Goal: Transaction & Acquisition: Download file/media

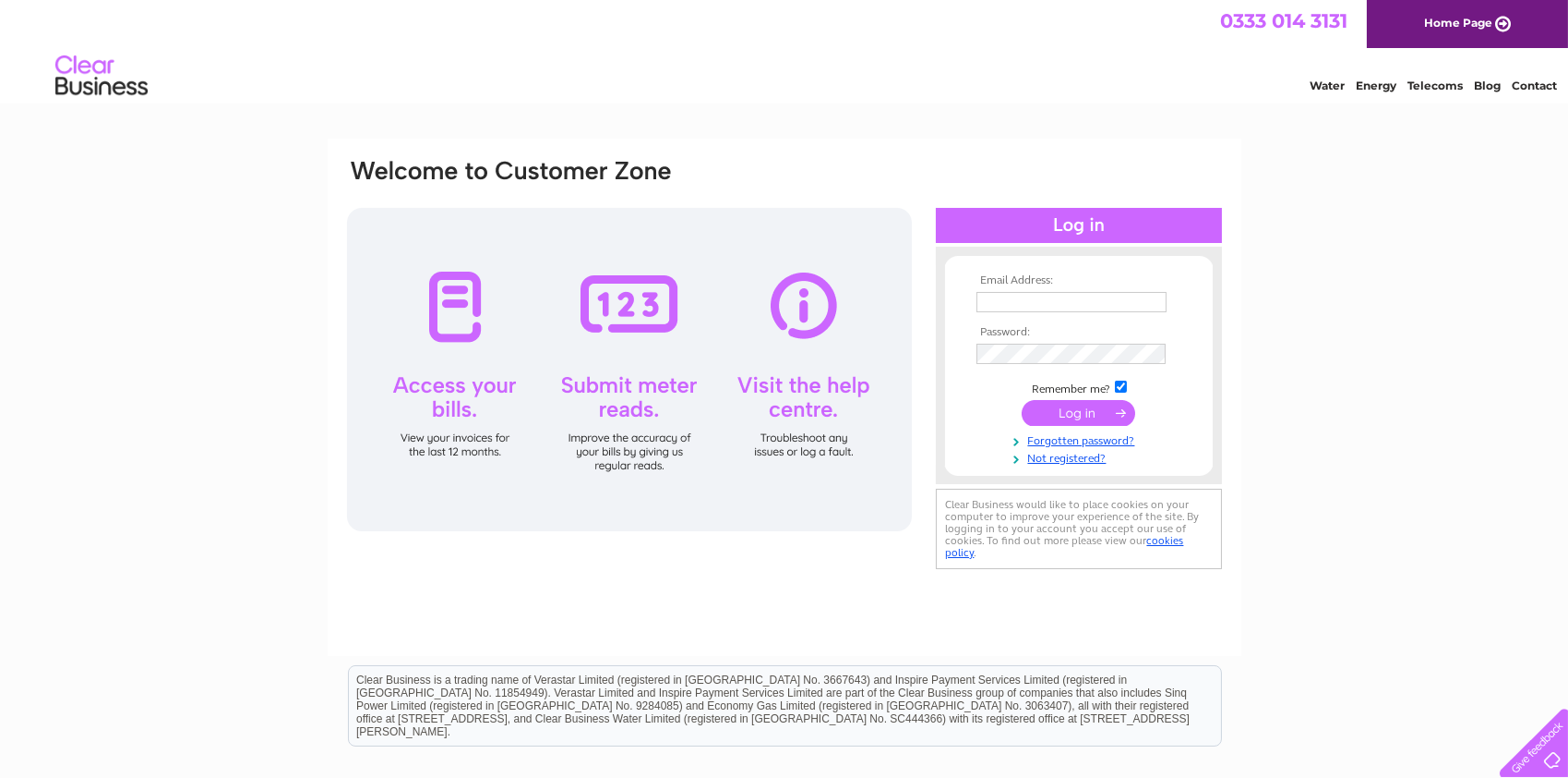
type input "[PERSON_NAME][EMAIL_ADDRESS][DOMAIN_NAME]"
click at [1086, 413] on input "submit" at bounding box center [1079, 413] width 114 height 26
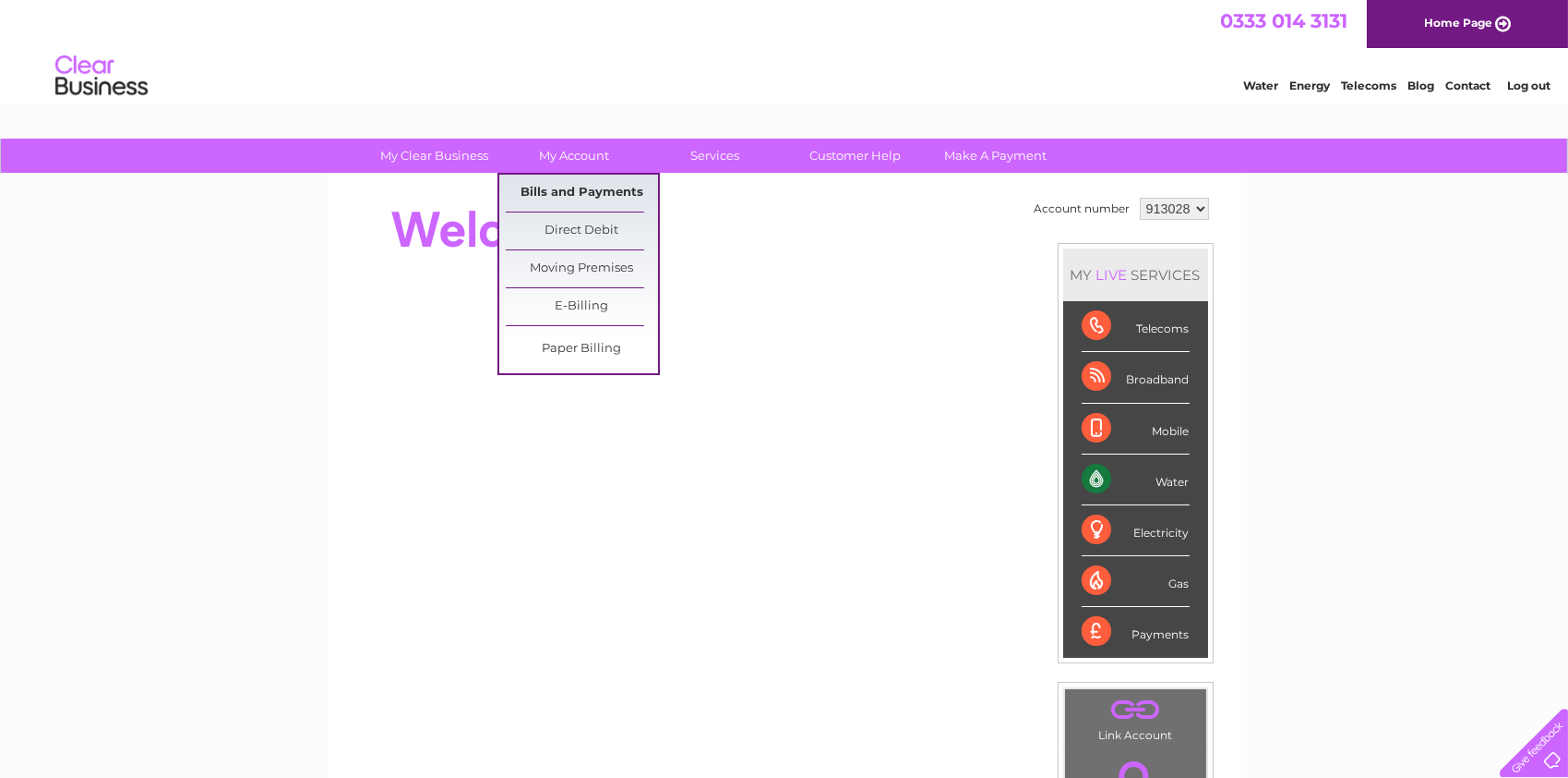
click at [584, 185] on link "Bills and Payments" at bounding box center [582, 193] width 152 height 37
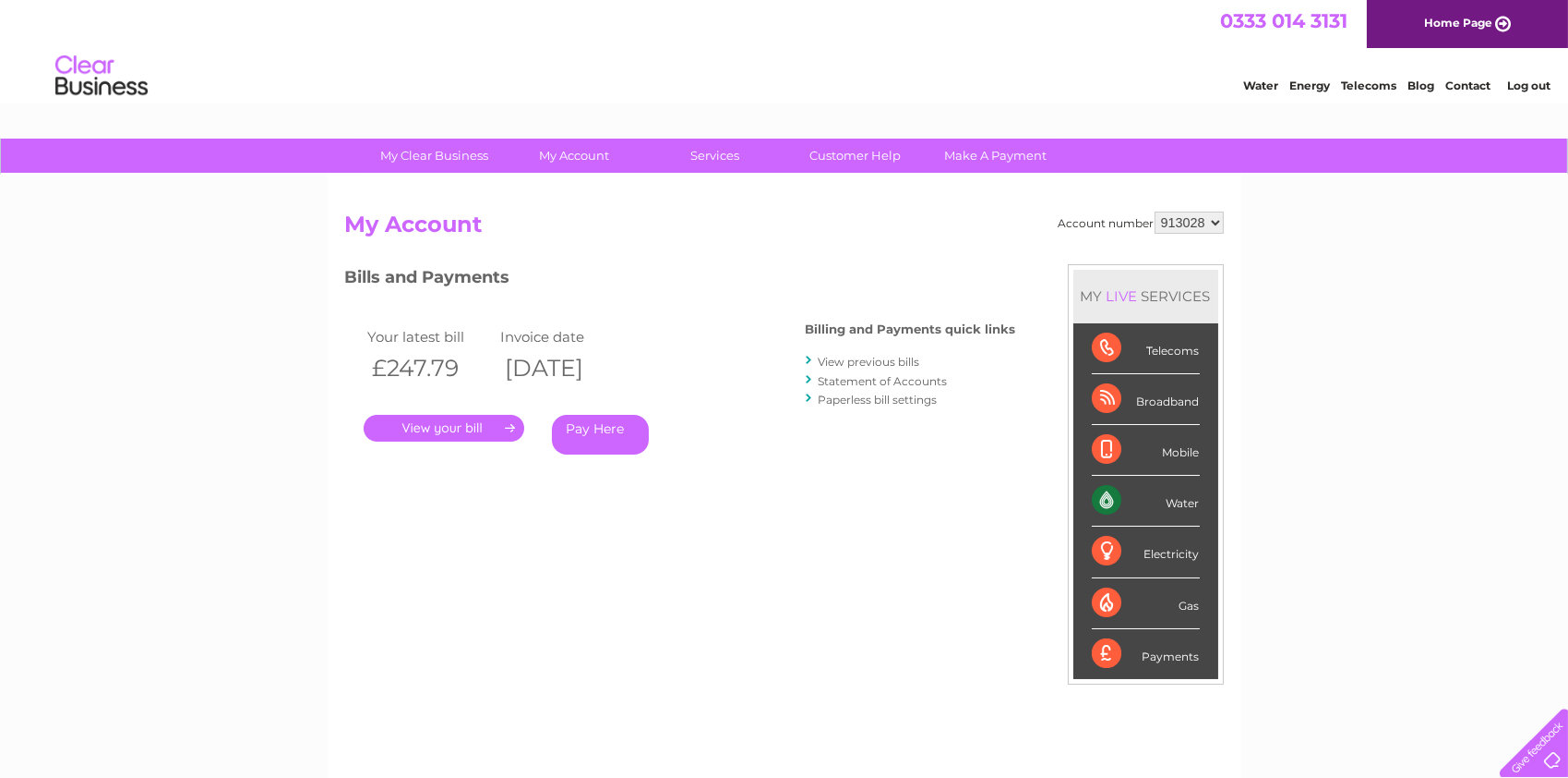
click at [850, 360] on link "View previous bills" at bounding box center [870, 361] width 102 height 14
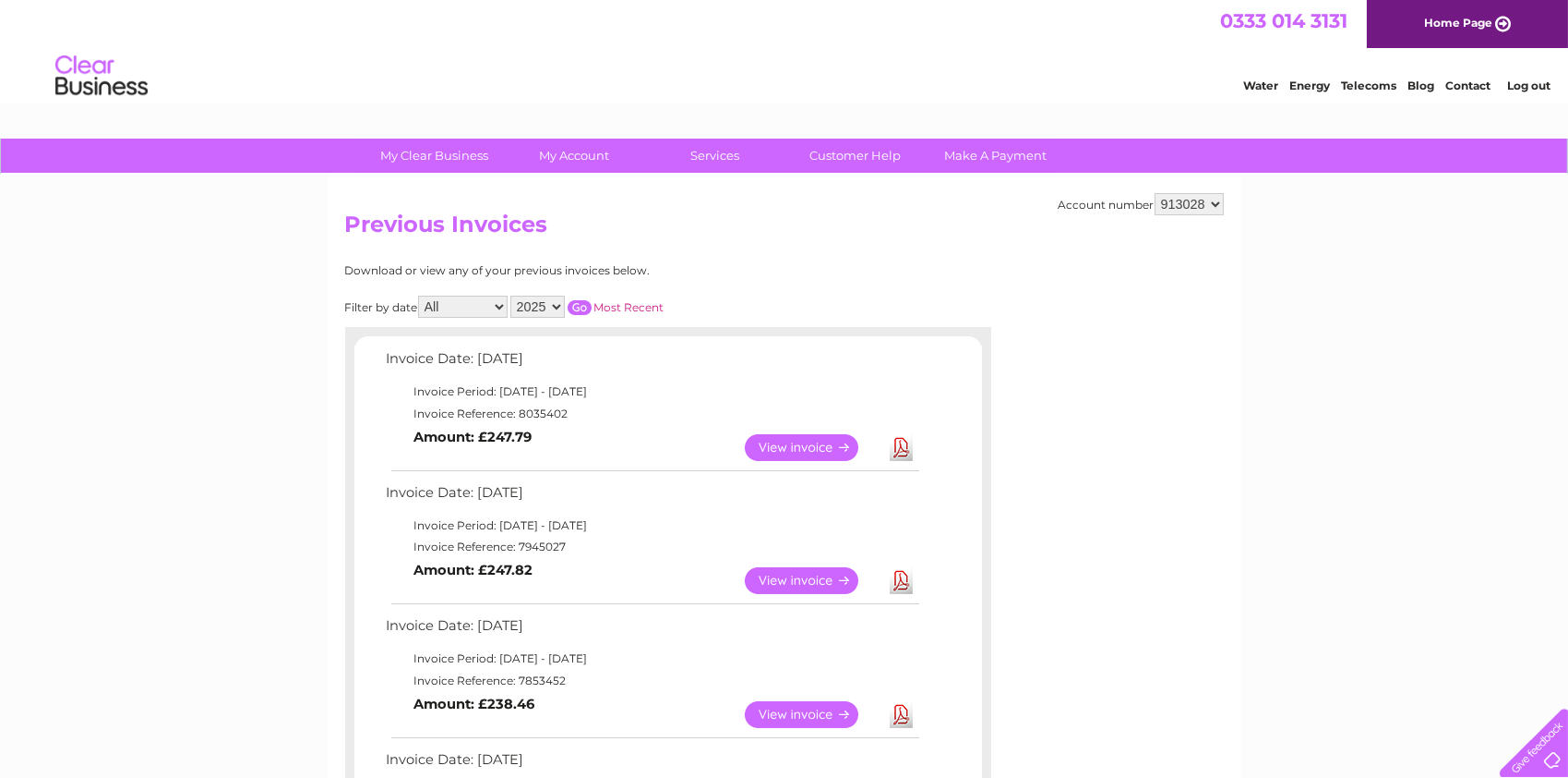
click at [903, 447] on link "Download" at bounding box center [901, 447] width 23 height 27
click at [800, 445] on link "View" at bounding box center [813, 447] width 136 height 27
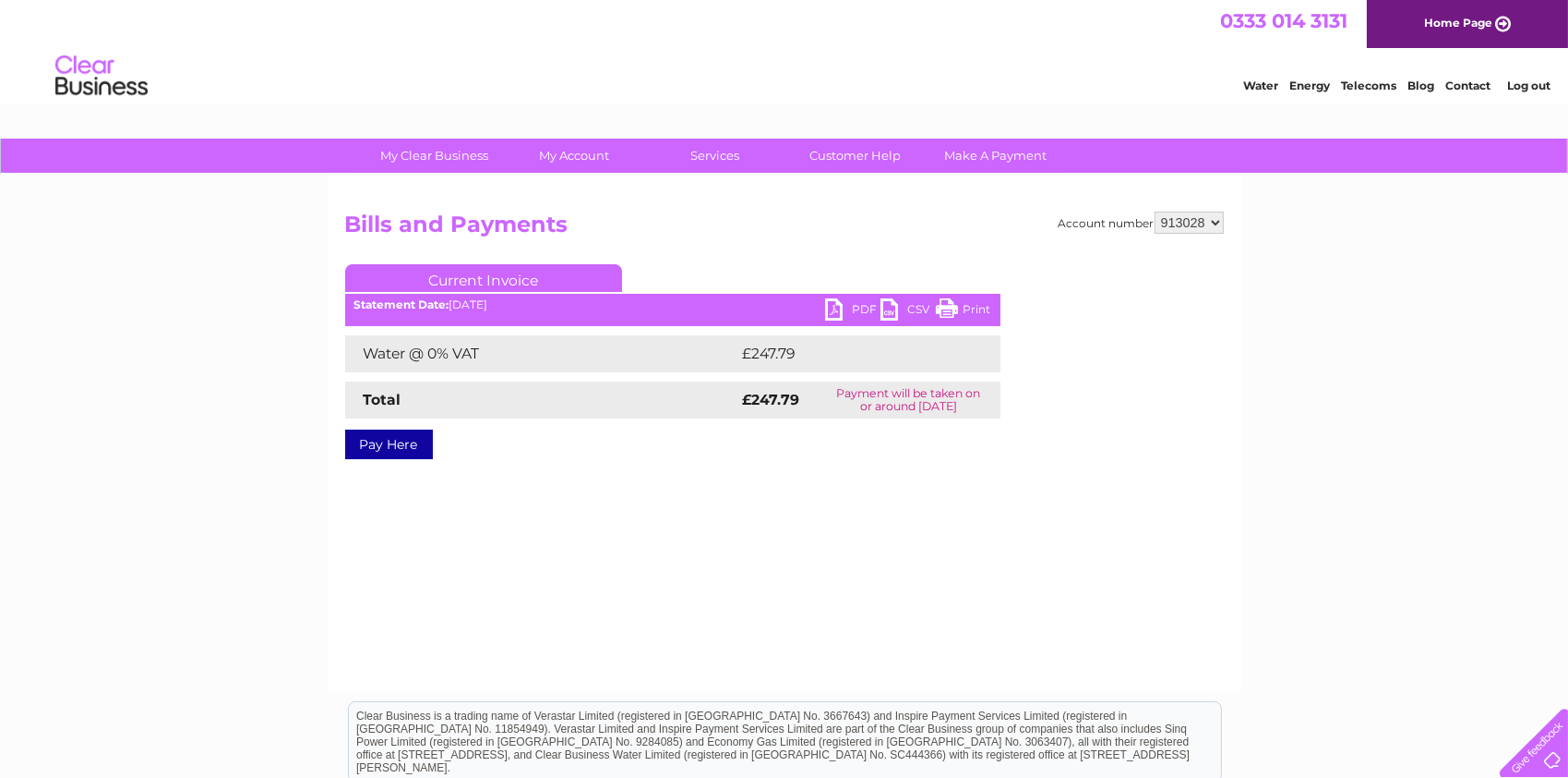
click at [832, 308] on link "PDF" at bounding box center [853, 311] width 55 height 27
